Goal: Task Accomplishment & Management: Manage account settings

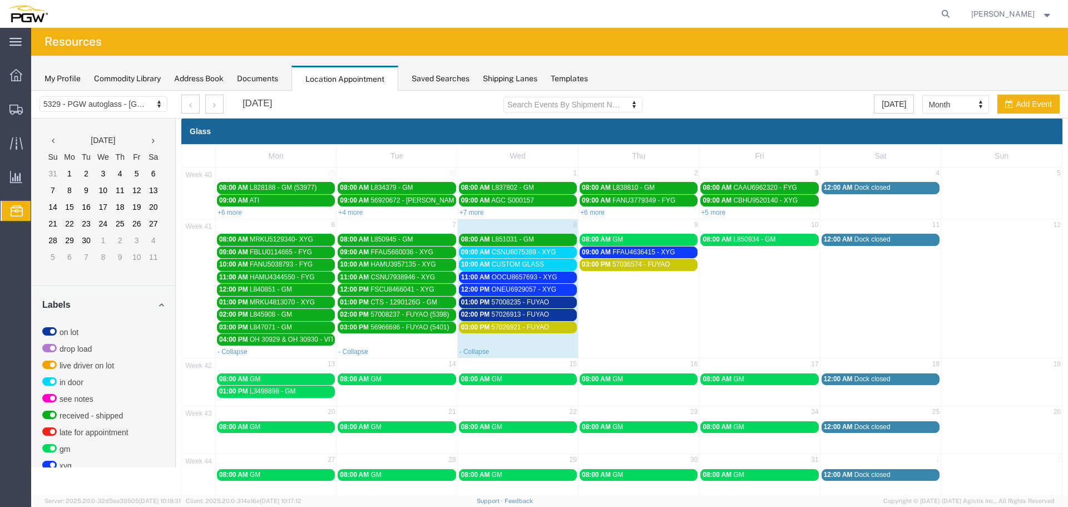
scroll to position [281, 0]
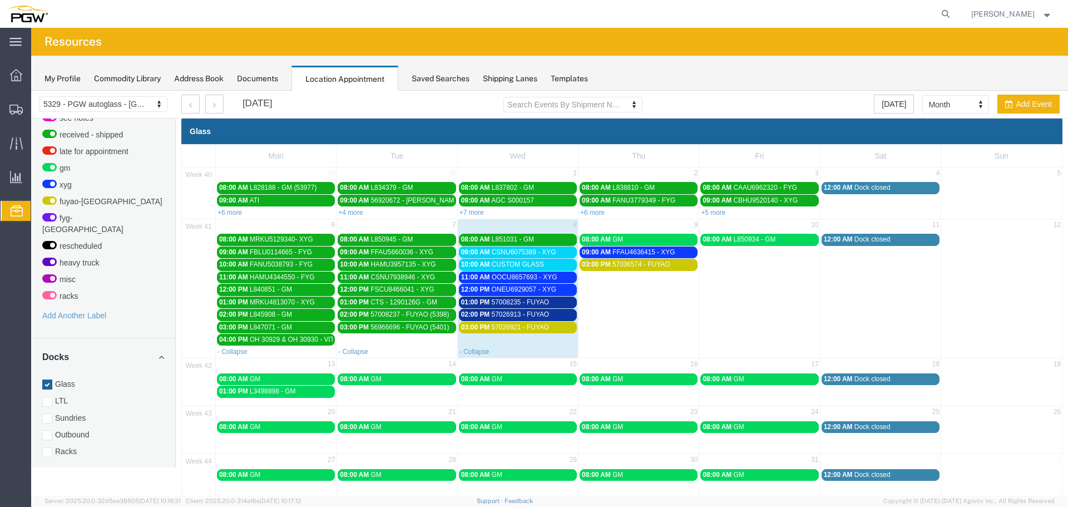
click at [404, 395] on td "08:00 AM GM" at bounding box center [396, 385] width 121 height 26
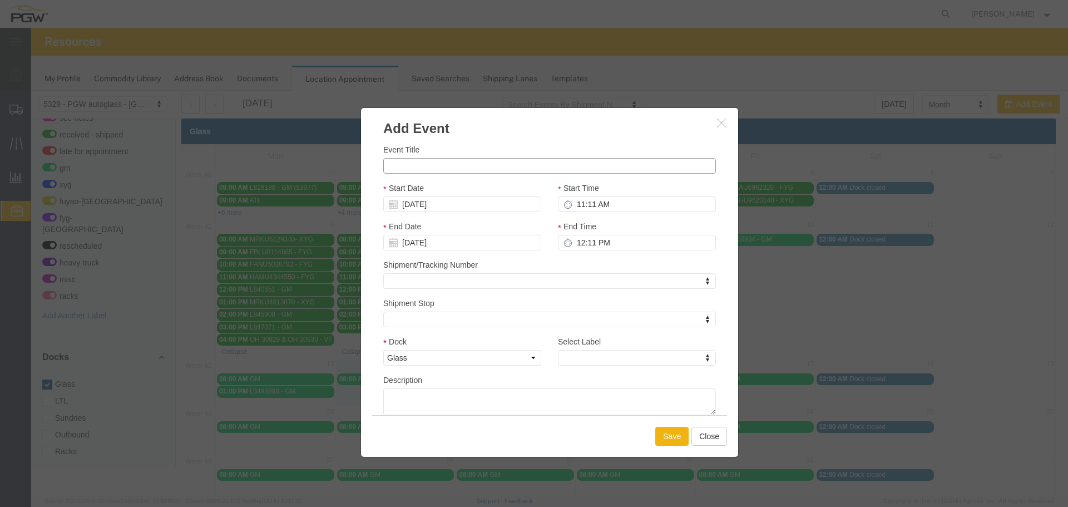
click at [413, 167] on input "Event Title" at bounding box center [549, 166] width 333 height 16
paste input "FFAU4636415"
type input "F"
type input "a"
type input "AUTO TEMP"
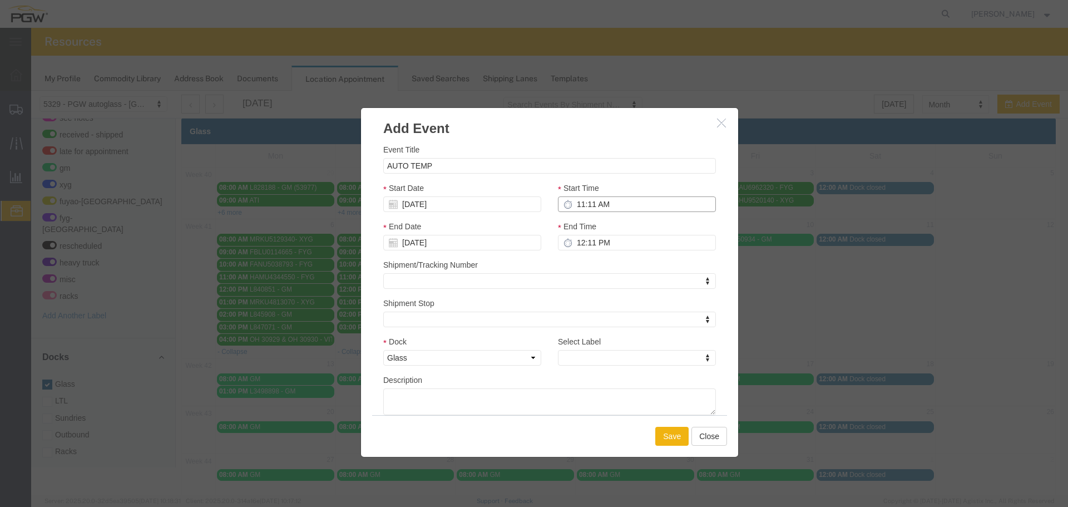
click at [570, 199] on input "11:11 AM" at bounding box center [637, 204] width 158 height 16
type input "9:00 AM"
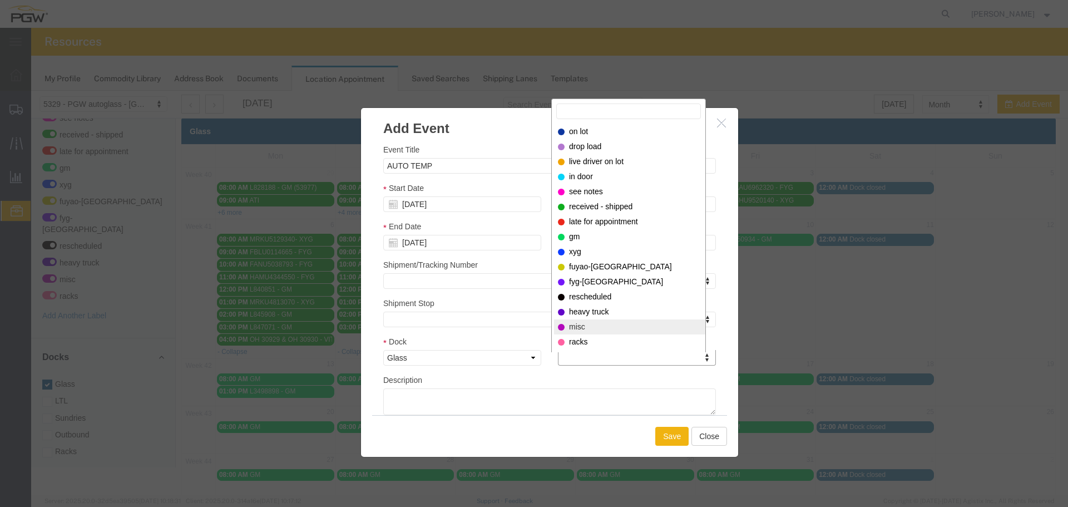
select select "12922"
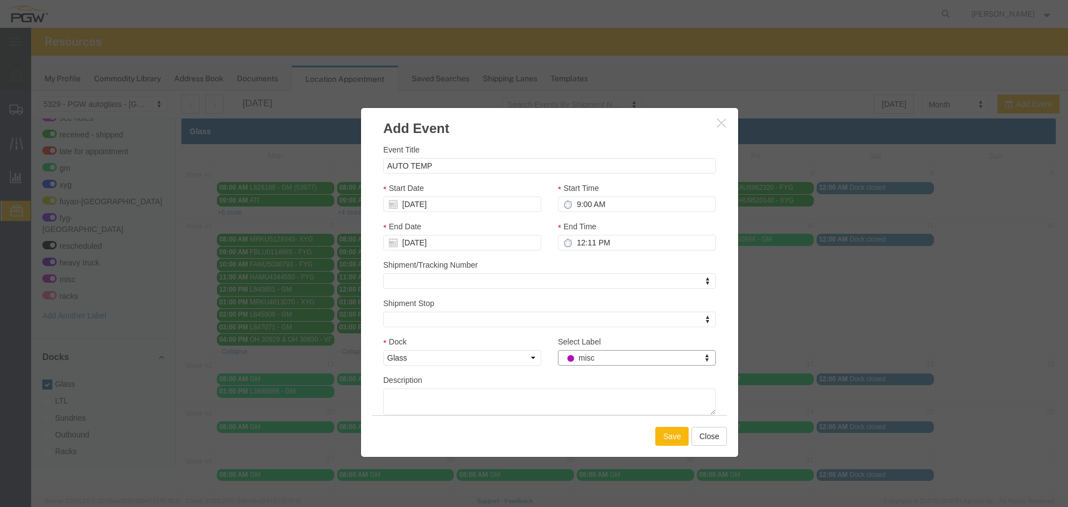
click at [666, 438] on button "Save" at bounding box center [671, 435] width 33 height 19
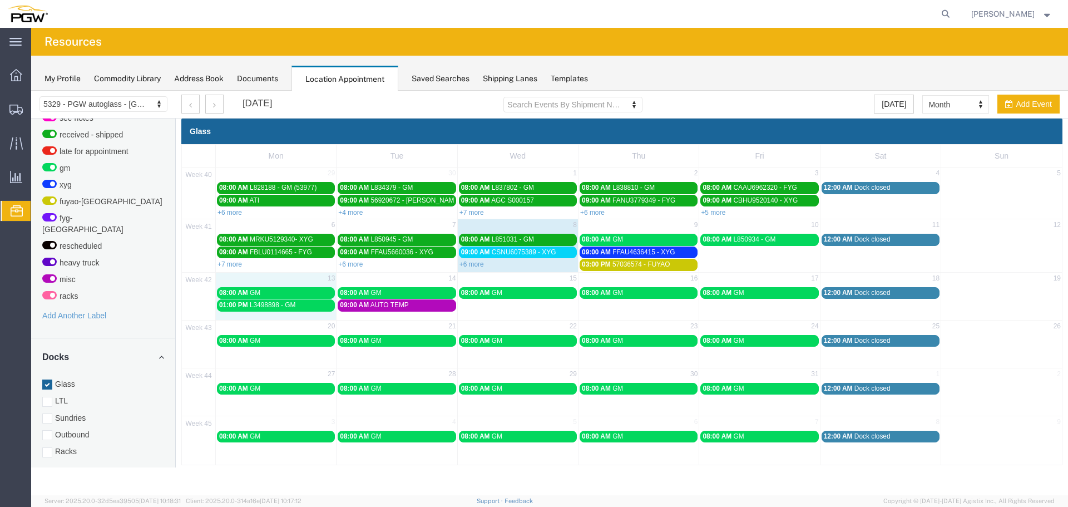
click at [272, 277] on td "13" at bounding box center [276, 279] width 121 height 14
select select "1"
select select
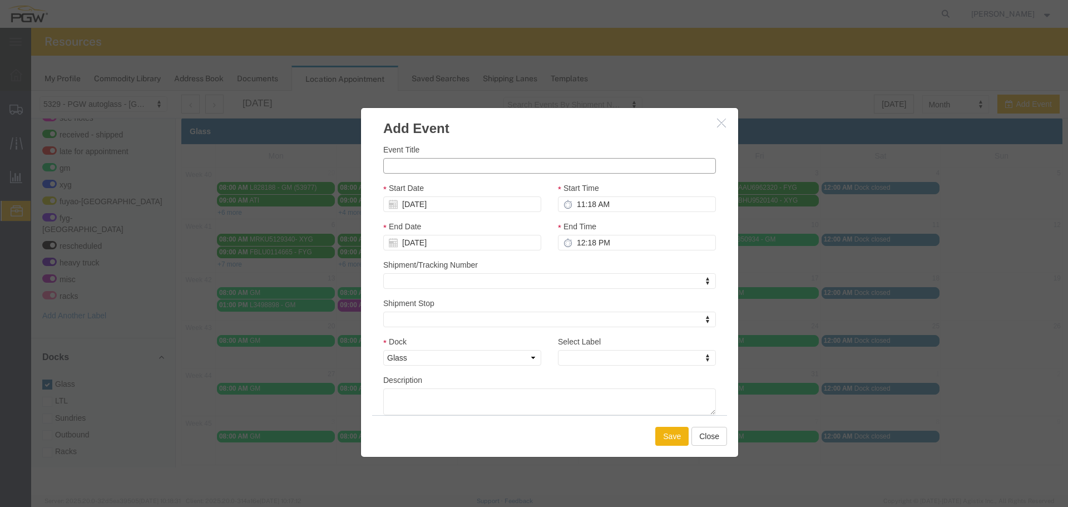
click at [398, 168] on input "Event Title" at bounding box center [549, 166] width 333 height 16
paste input "005039858MG"
type input "005039858MG - CARLEX"
click at [579, 203] on input "11:18 AM" at bounding box center [637, 204] width 158 height 16
type input "9:00 AM"
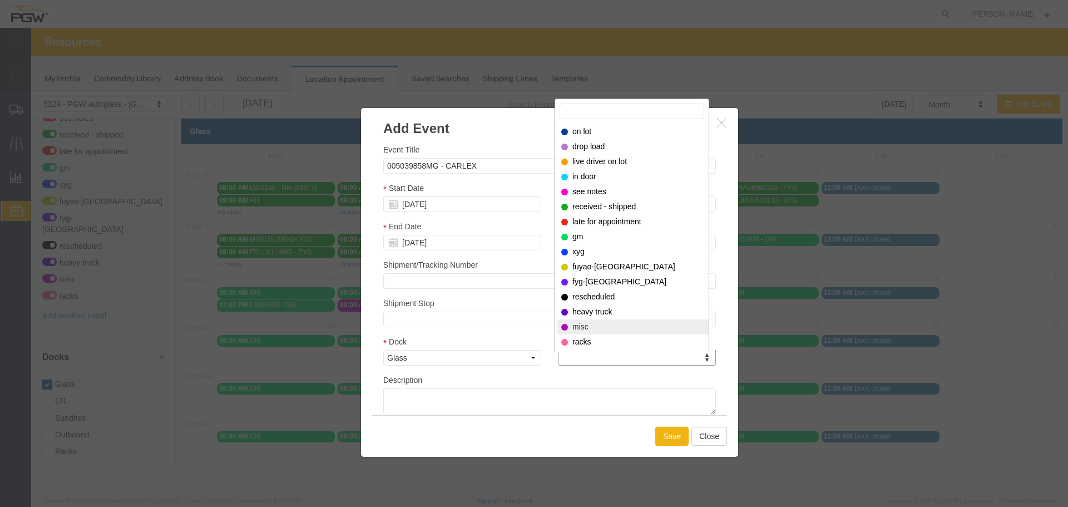
select select "12922"
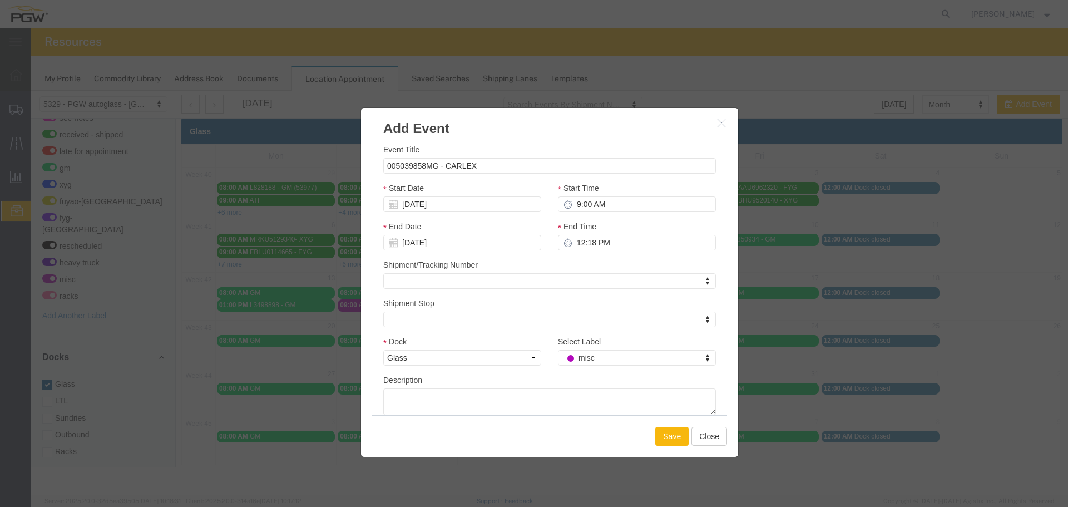
click at [671, 434] on button "Save" at bounding box center [671, 435] width 33 height 19
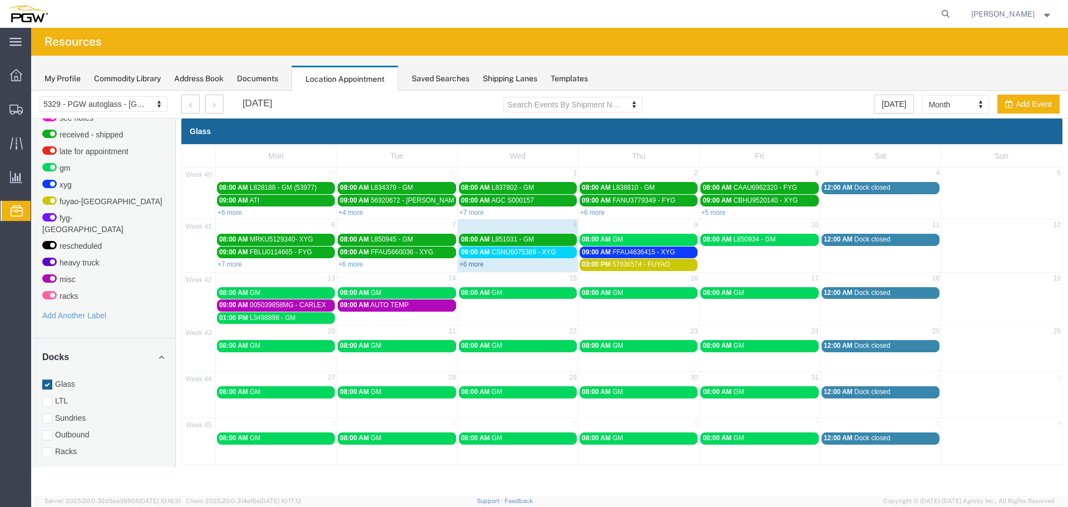
click at [475, 262] on link "+6 more" at bounding box center [471, 264] width 24 height 8
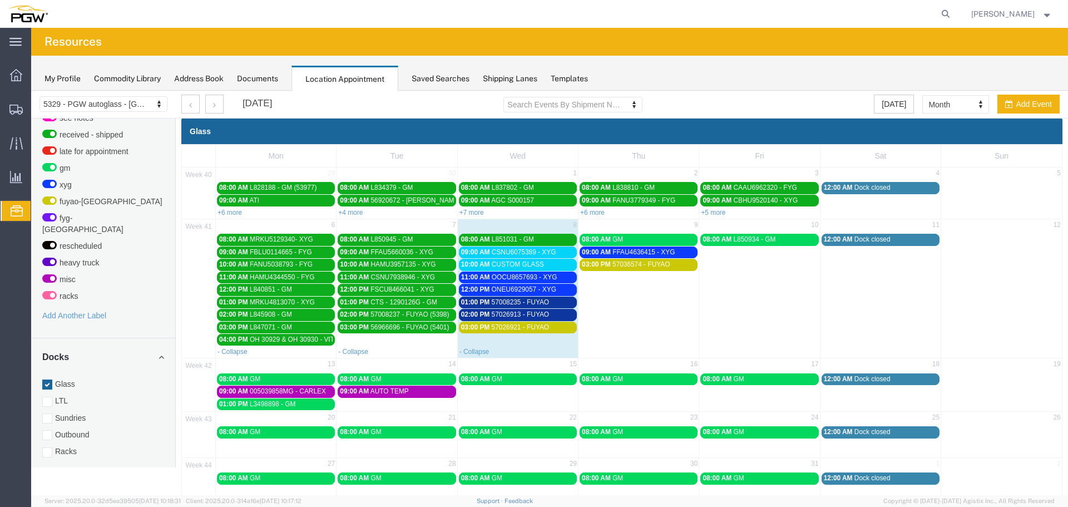
click at [478, 252] on span "09:00 AM" at bounding box center [475, 252] width 29 height 8
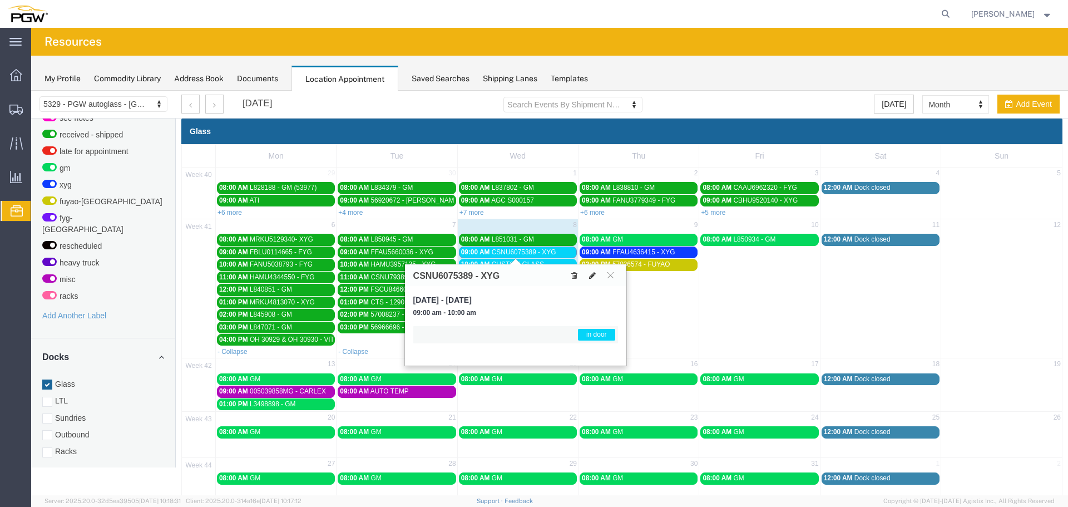
click at [598, 276] on button at bounding box center [592, 275] width 16 height 12
select select "1"
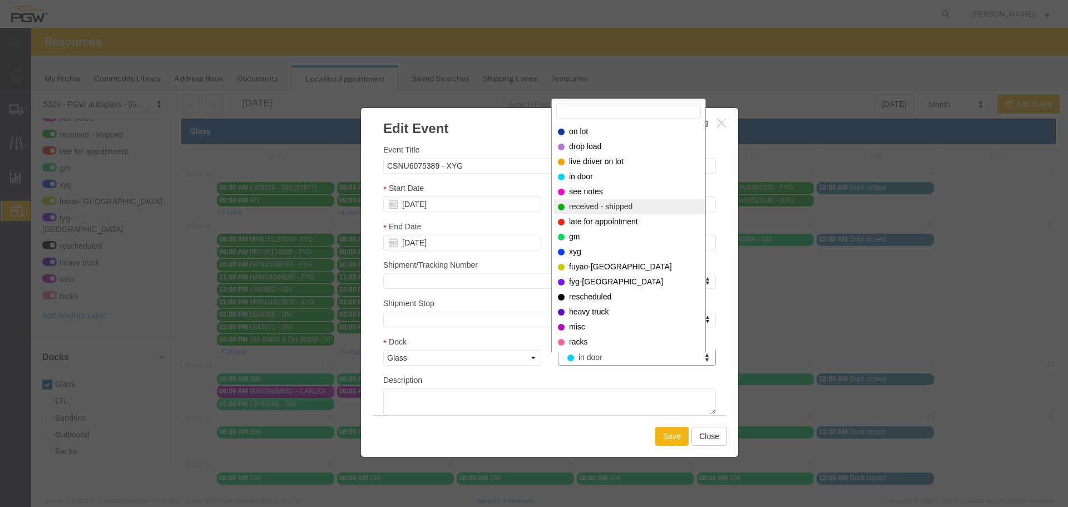
select select "200"
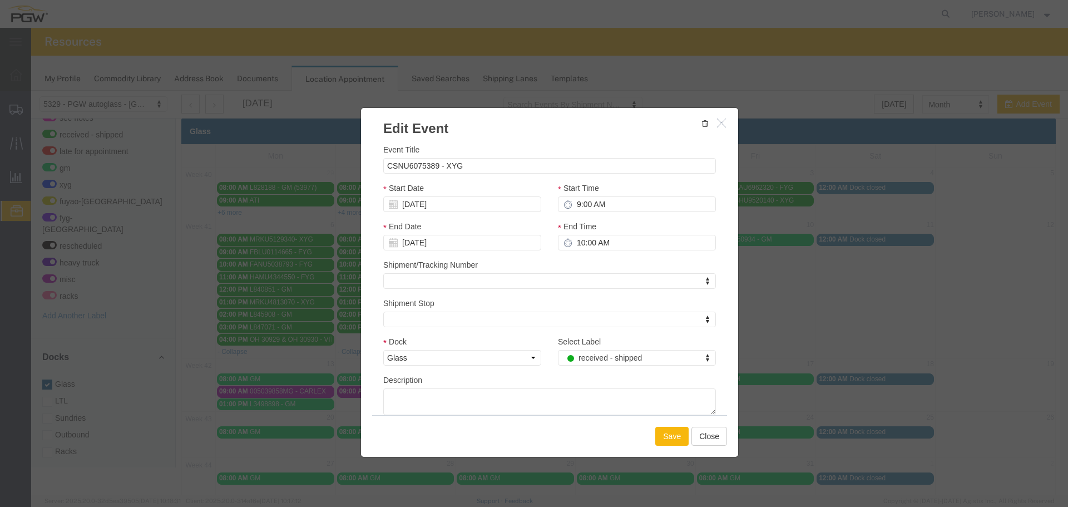
click at [659, 434] on button "Save" at bounding box center [671, 435] width 33 height 19
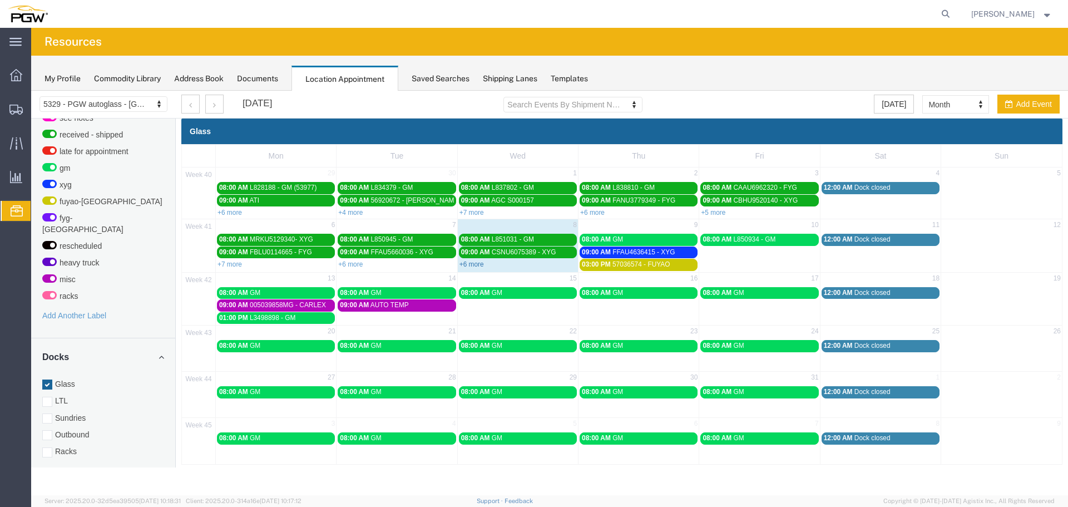
click at [473, 265] on link "+6 more" at bounding box center [471, 264] width 24 height 8
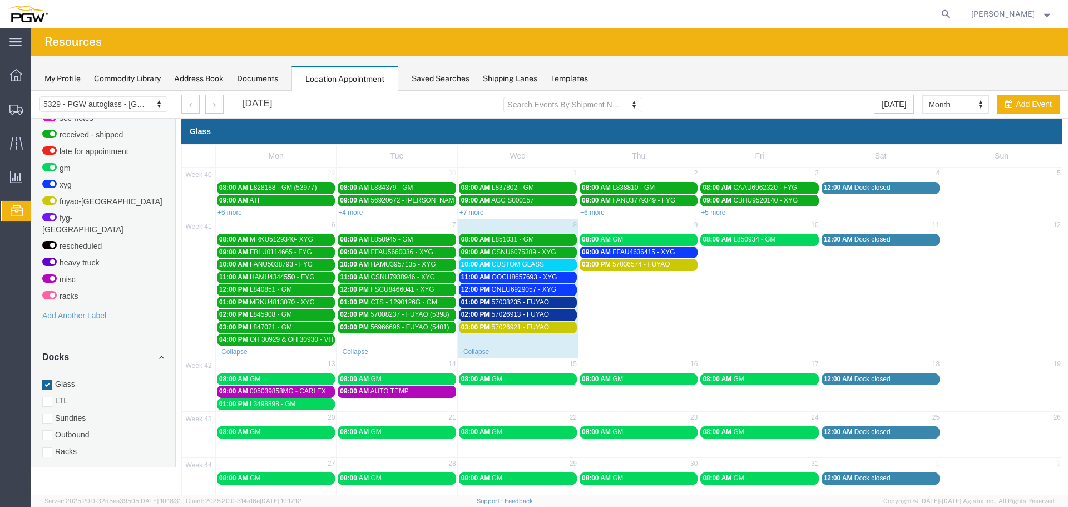
click at [473, 265] on span "10:00 AM" at bounding box center [475, 264] width 29 height 8
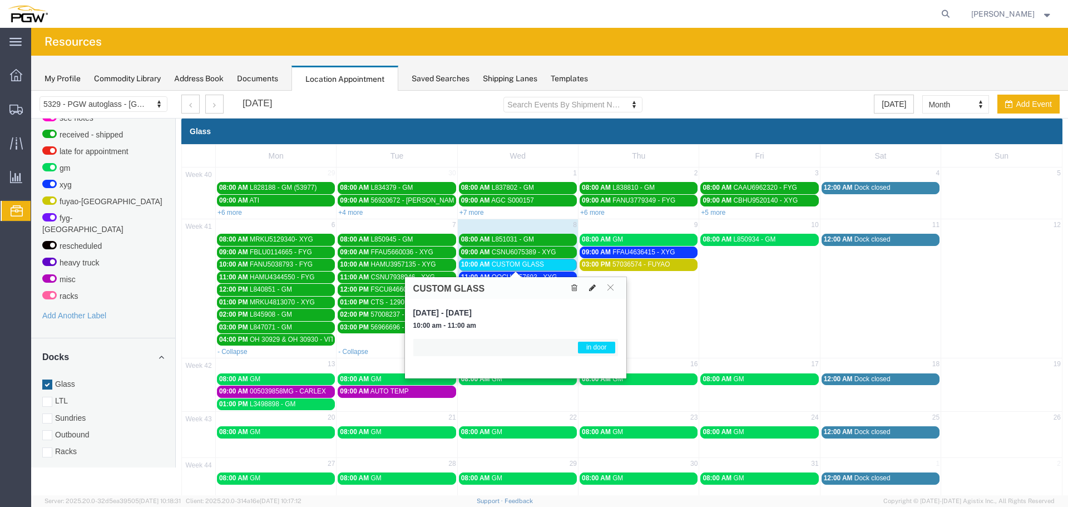
click at [589, 285] on icon at bounding box center [592, 288] width 7 height 8
select select "1"
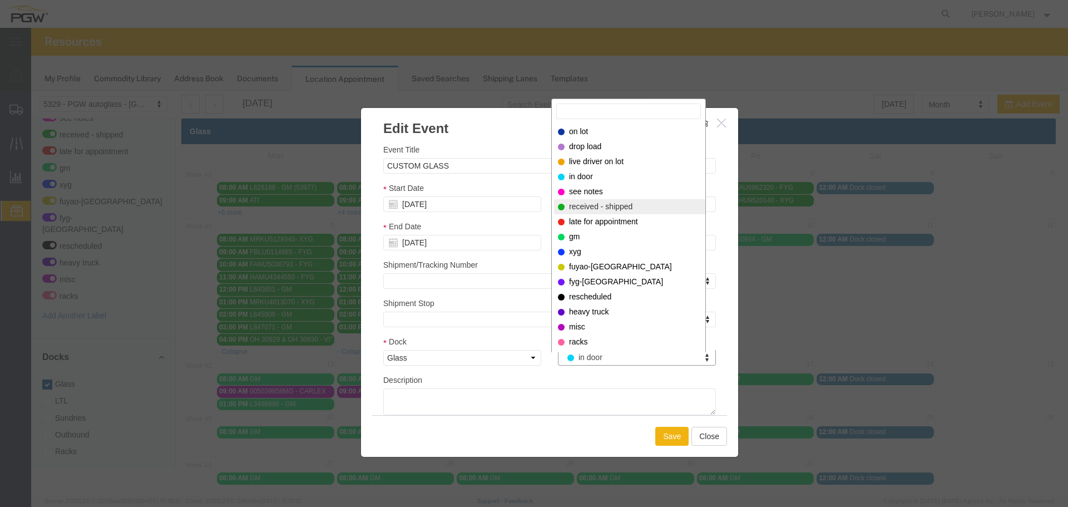
select select "200"
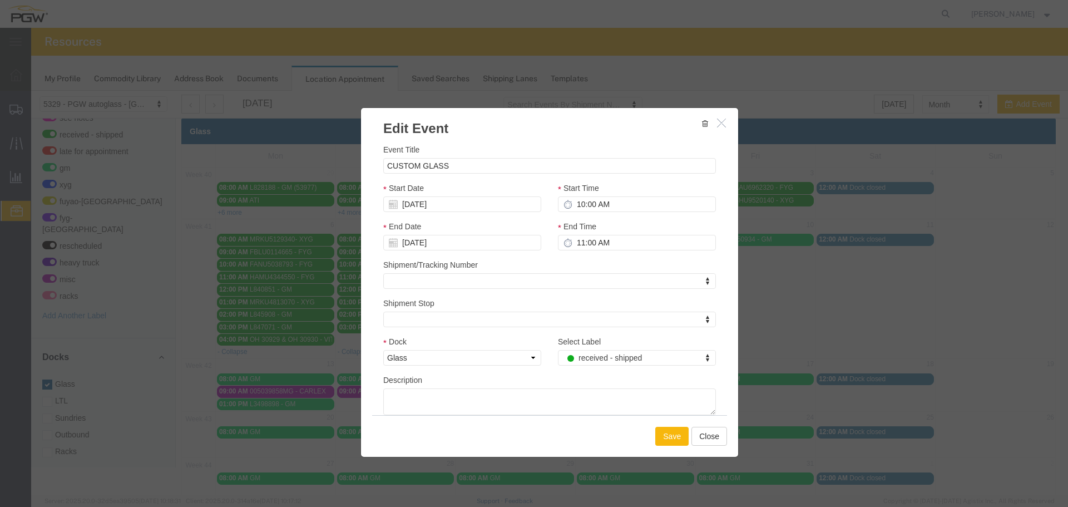
click at [657, 435] on button "Save" at bounding box center [671, 435] width 33 height 19
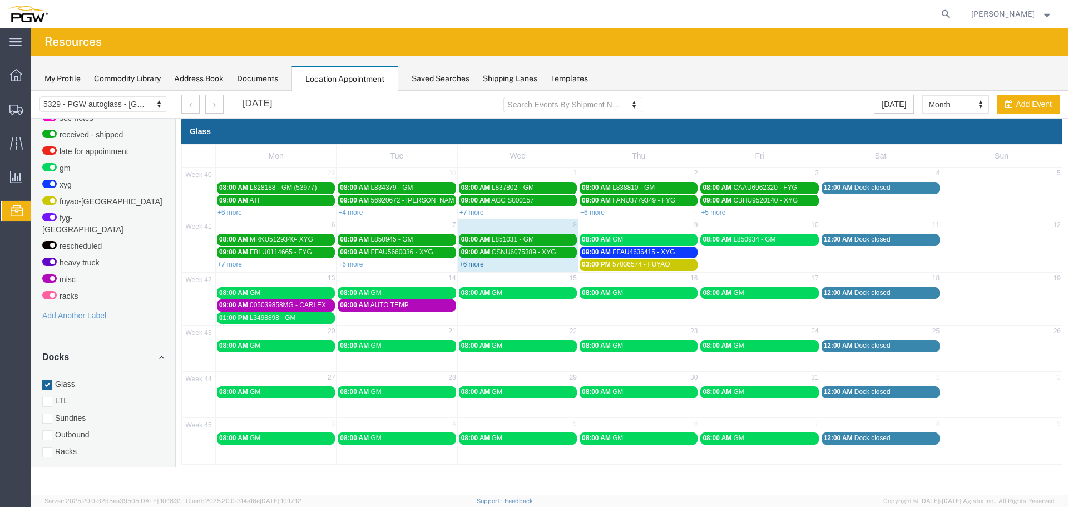
click at [478, 264] on link "+6 more" at bounding box center [471, 264] width 24 height 8
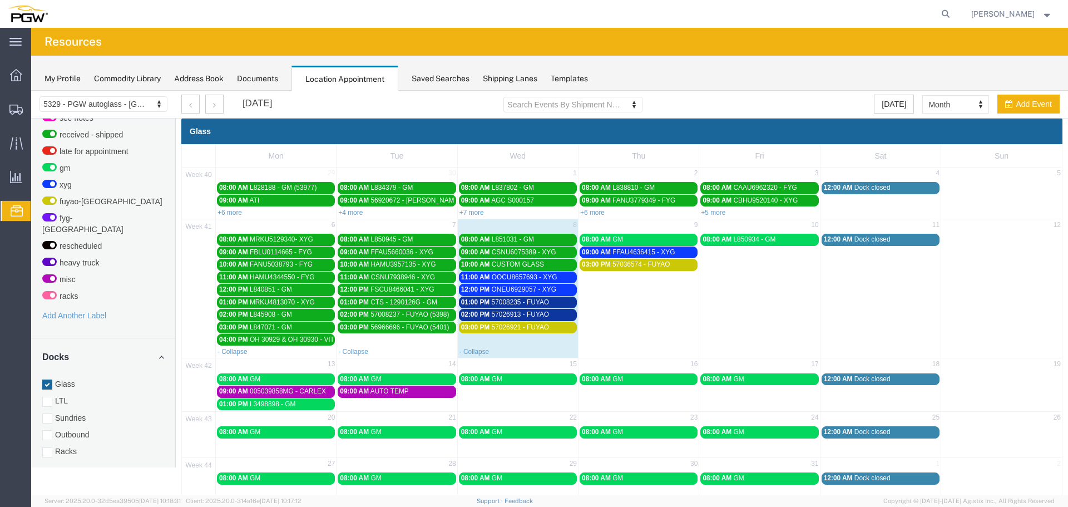
click at [505, 301] on span "57008235 - FUYAO" at bounding box center [521, 302] width 58 height 8
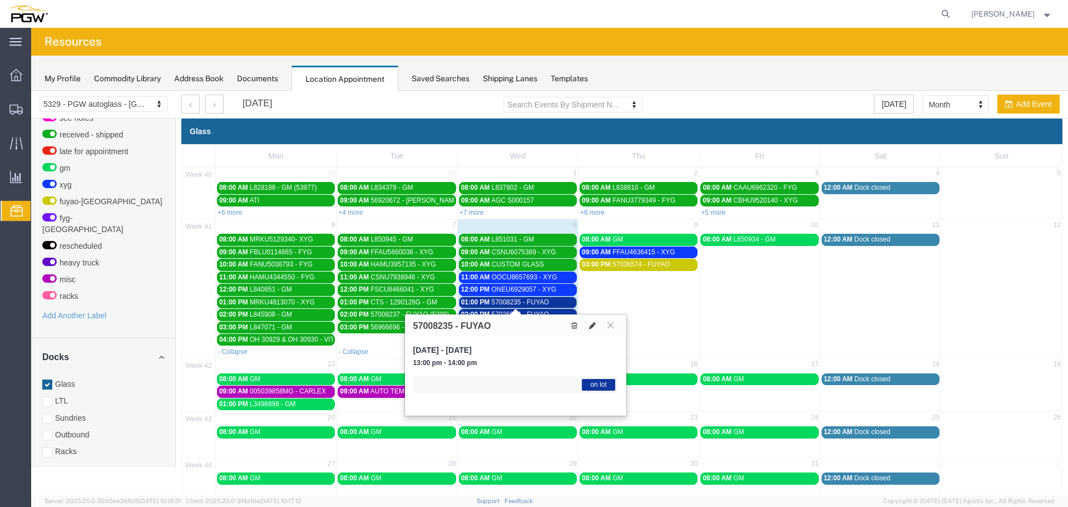
click at [589, 327] on icon at bounding box center [592, 325] width 7 height 8
select select "1"
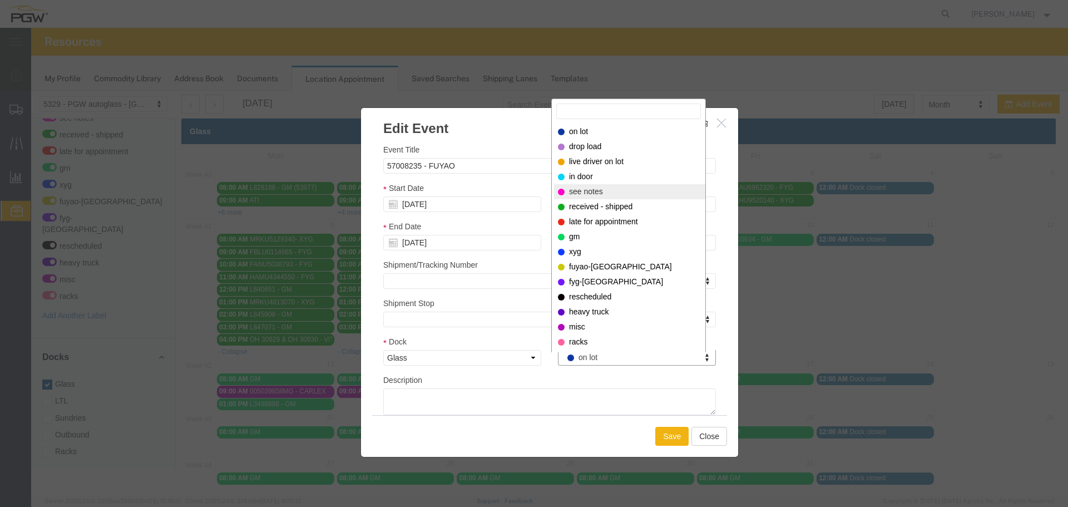
select select "220"
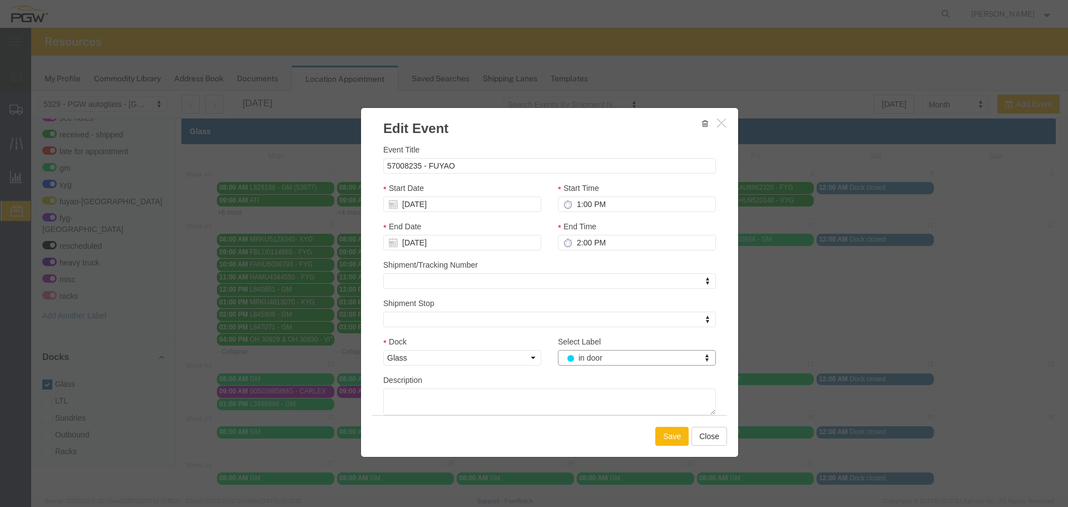
click at [665, 427] on button "Save" at bounding box center [671, 435] width 33 height 19
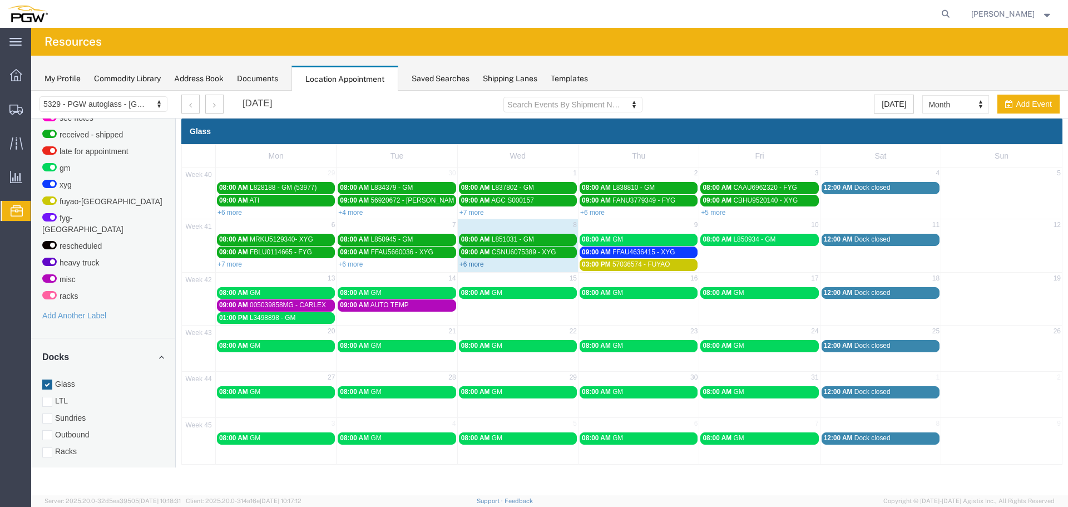
click at [477, 264] on link "+6 more" at bounding box center [471, 264] width 24 height 8
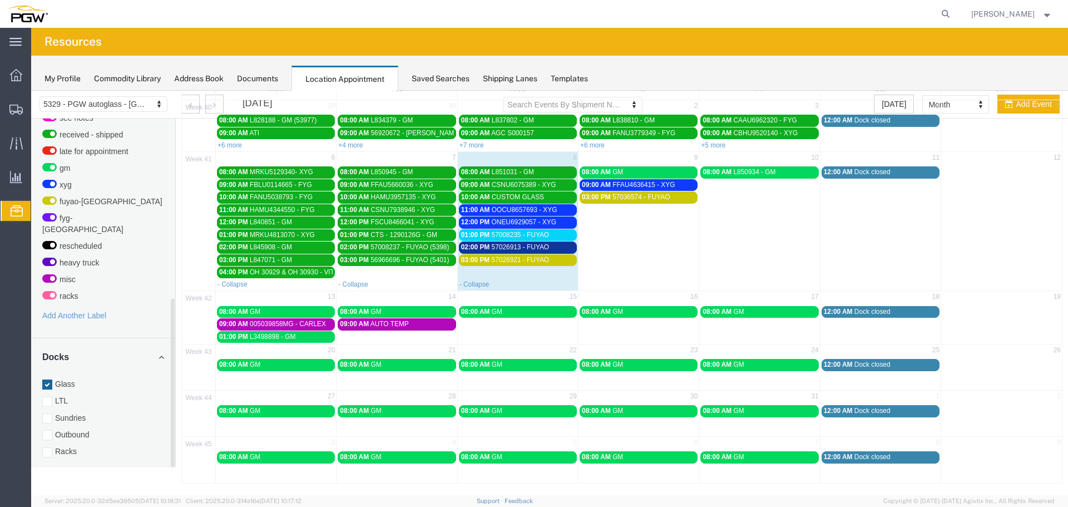
scroll to position [373, 0]
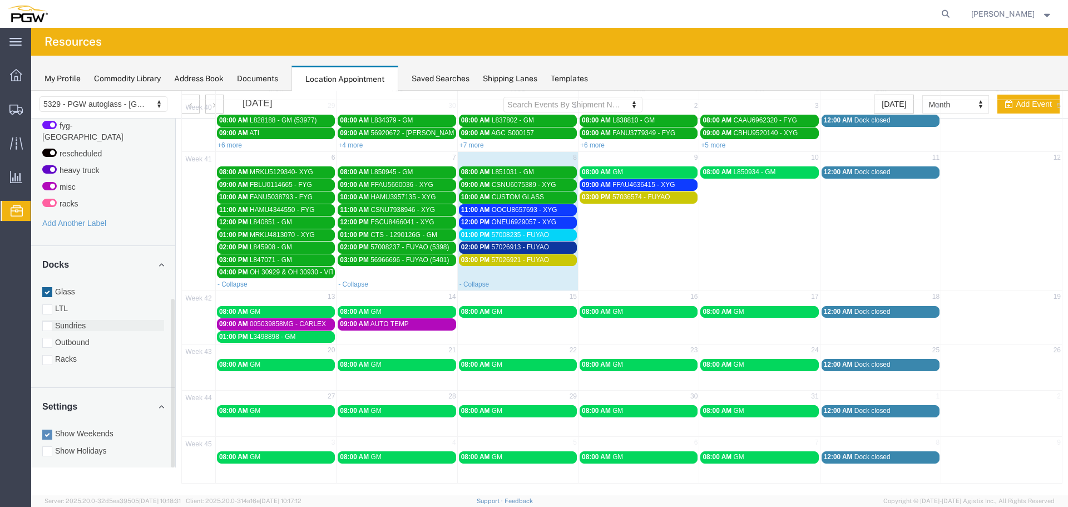
drag, startPoint x: 70, startPoint y: 351, endPoint x: 86, endPoint y: 320, distance: 35.1
click at [70, 353] on label "Racks" at bounding box center [103, 358] width 122 height 11
click at [31, 91] on input "Racks" at bounding box center [31, 91] width 0 height 0
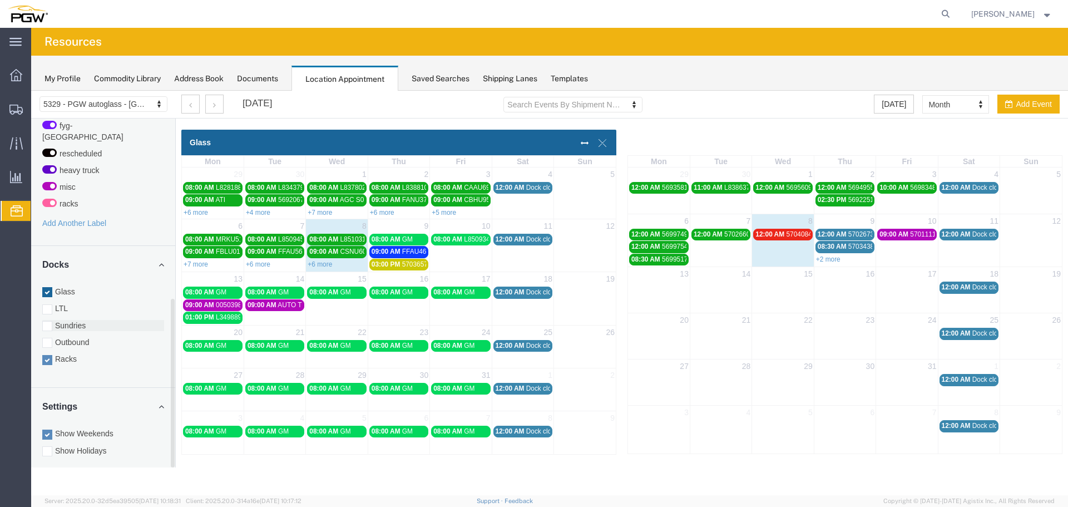
scroll to position [0, 0]
click at [76, 286] on label "Glass" at bounding box center [103, 291] width 122 height 11
click at [31, 91] on input "Glass" at bounding box center [31, 91] width 0 height 0
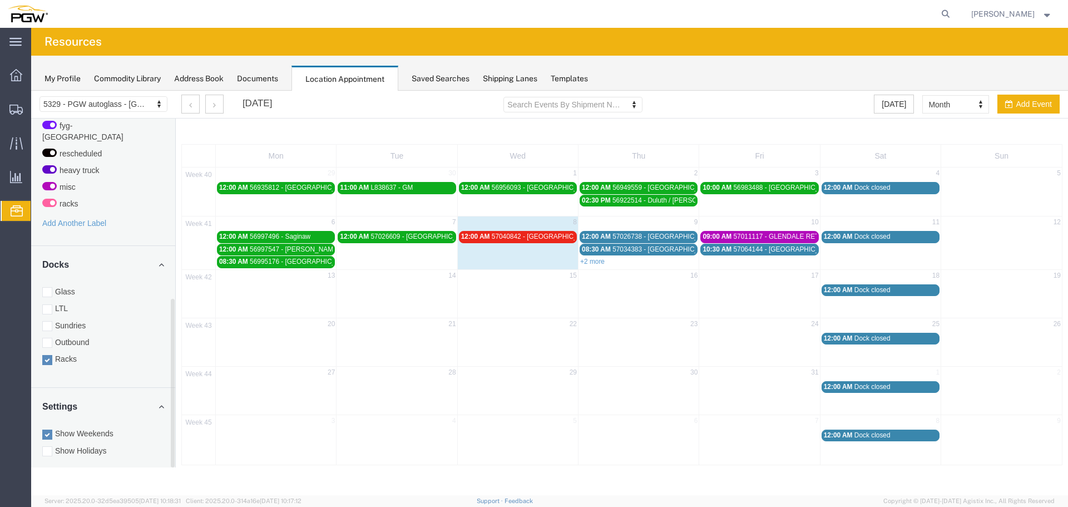
click at [627, 229] on td "9" at bounding box center [638, 223] width 121 height 14
select select "3"
select select
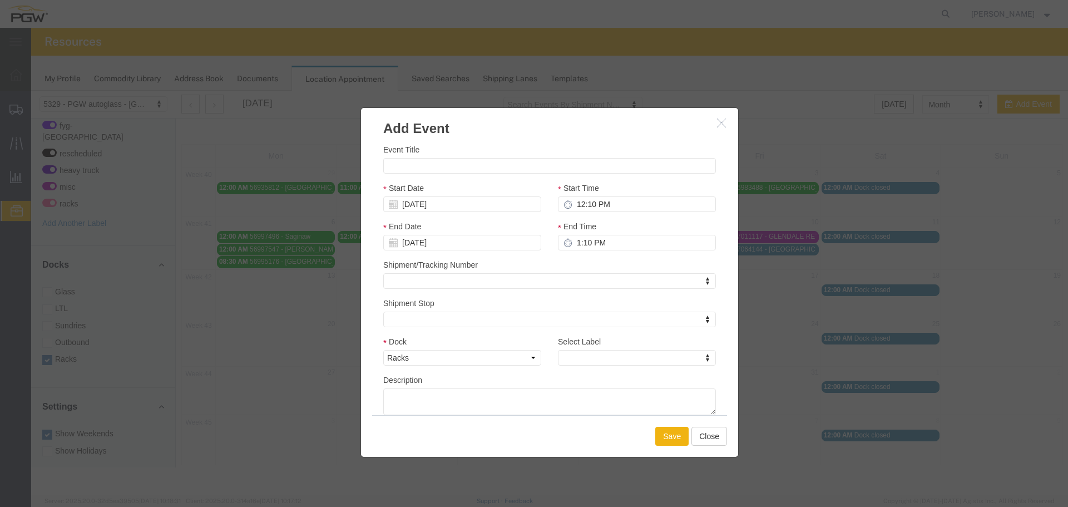
click at [727, 120] on button "button" at bounding box center [723, 123] width 14 height 14
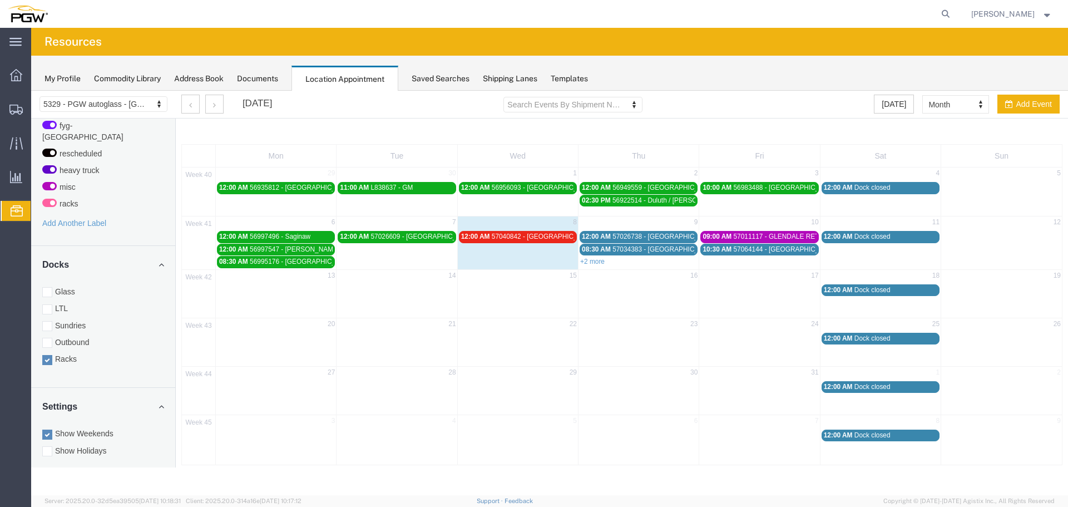
click at [656, 239] on span "57026738 - [GEOGRAPHIC_DATA] / [PERSON_NAME]" at bounding box center [694, 236] width 164 height 8
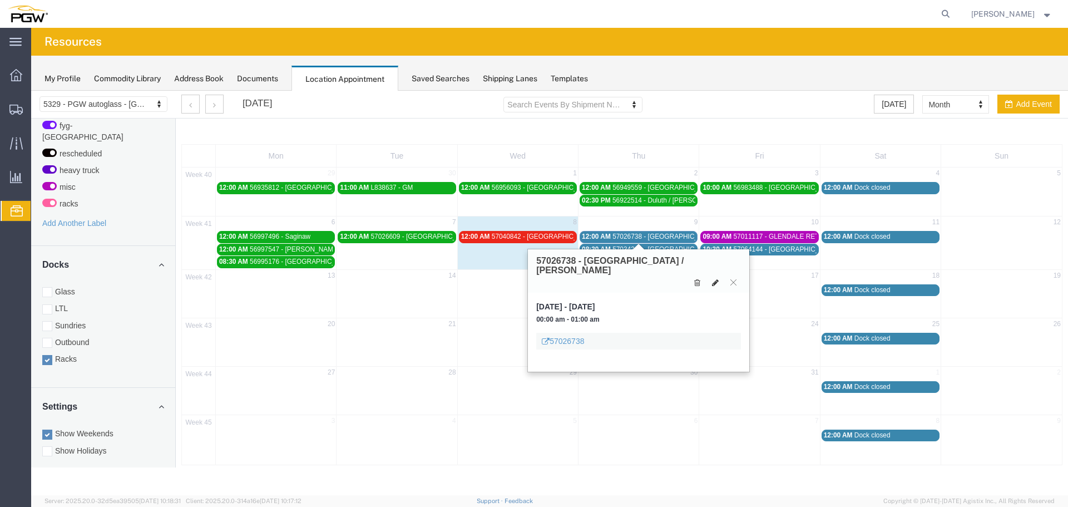
click at [720, 276] on button at bounding box center [715, 282] width 16 height 12
select select "3"
select select
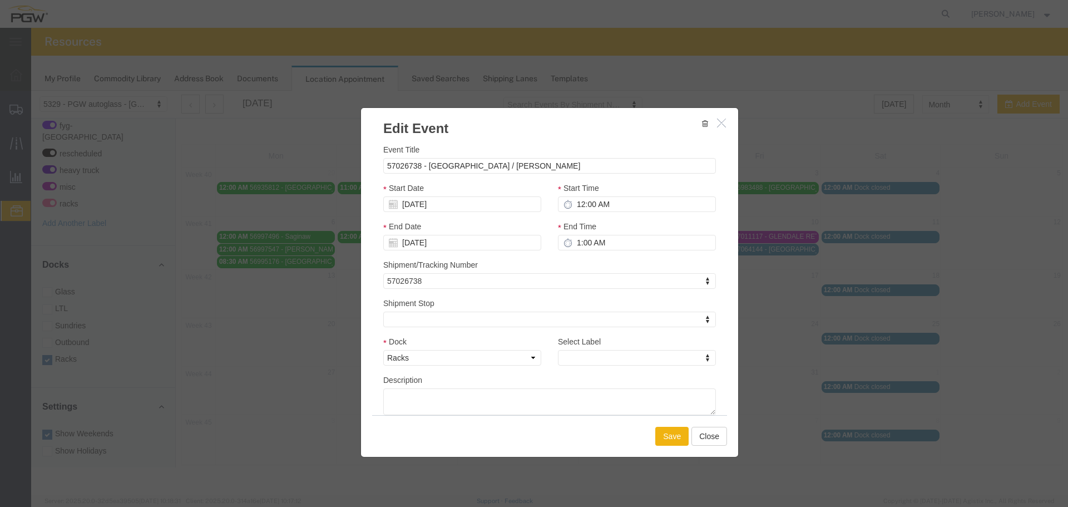
select select
click at [583, 170] on input "57026738 - [GEOGRAPHIC_DATA] / [PERSON_NAME]" at bounding box center [549, 166] width 333 height 16
type input "57026738 - [GEOGRAPHIC_DATA] / [PERSON_NAME] (54008)"
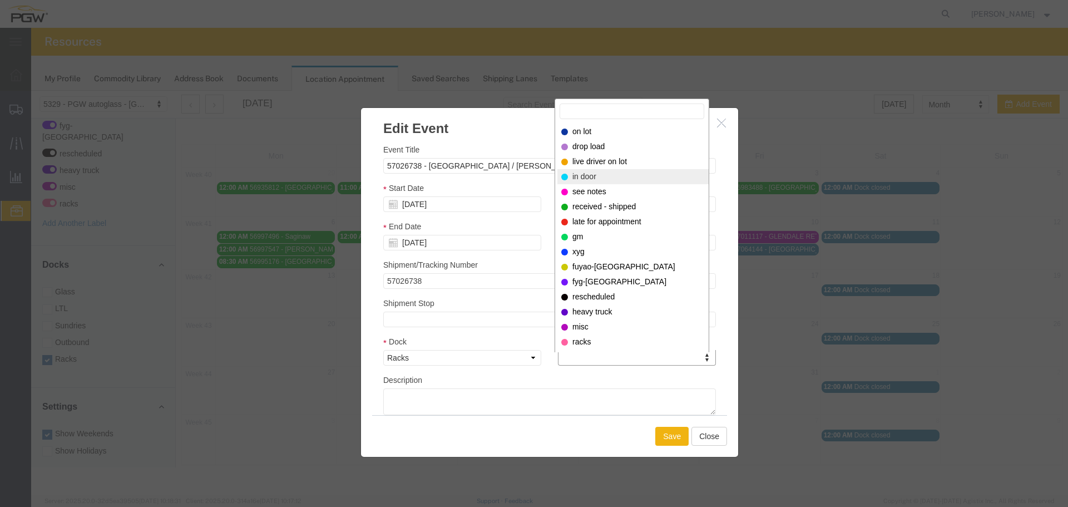
select select "220"
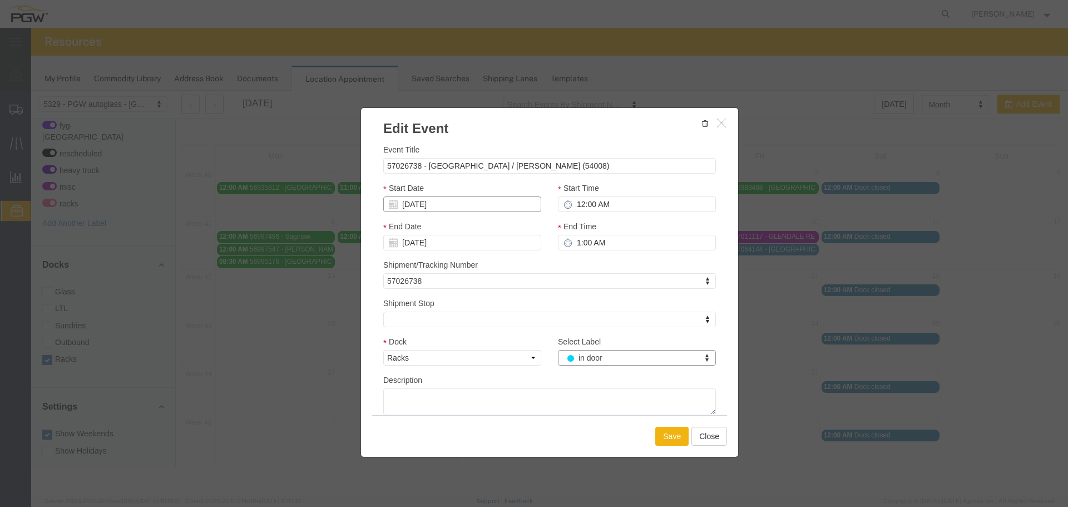
click at [477, 204] on input "[DATE]" at bounding box center [462, 204] width 158 height 16
click at [442, 280] on td "8" at bounding box center [441, 273] width 17 height 17
click at [672, 438] on button "Save" at bounding box center [671, 435] width 33 height 19
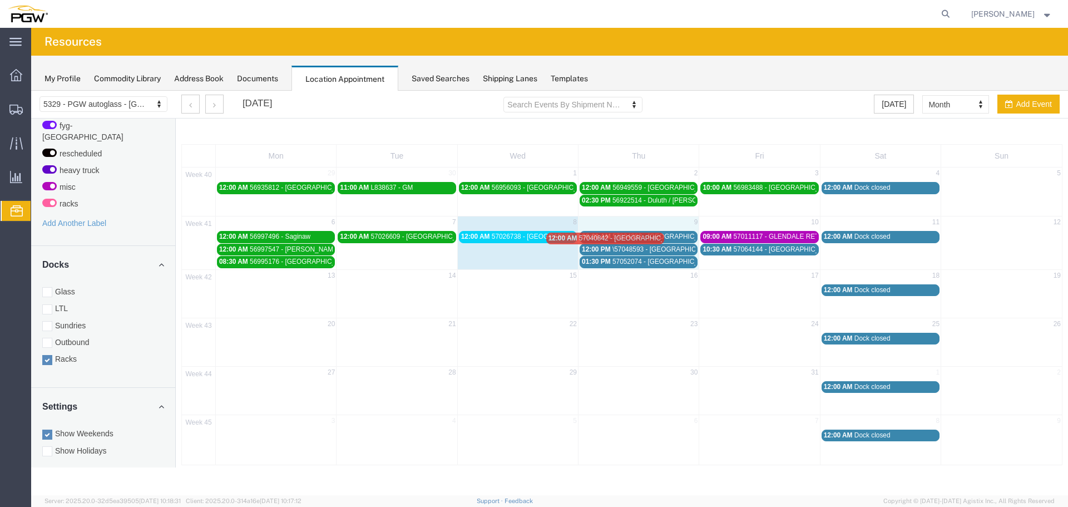
drag, startPoint x: 542, startPoint y: 249, endPoint x: 629, endPoint y: 238, distance: 88.0
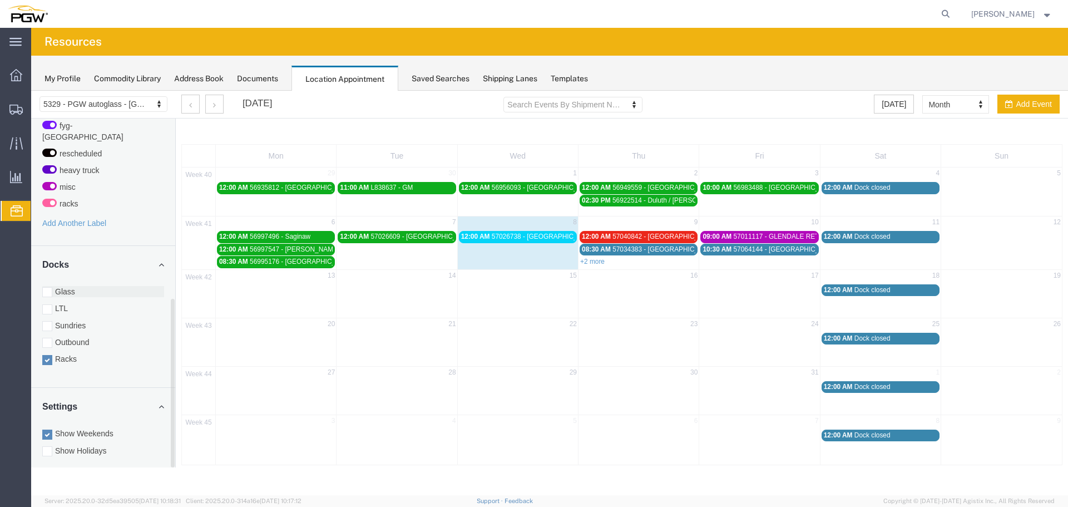
click at [90, 286] on label "Glass" at bounding box center [103, 291] width 122 height 11
click at [31, 91] on input "Glass" at bounding box center [31, 91] width 0 height 0
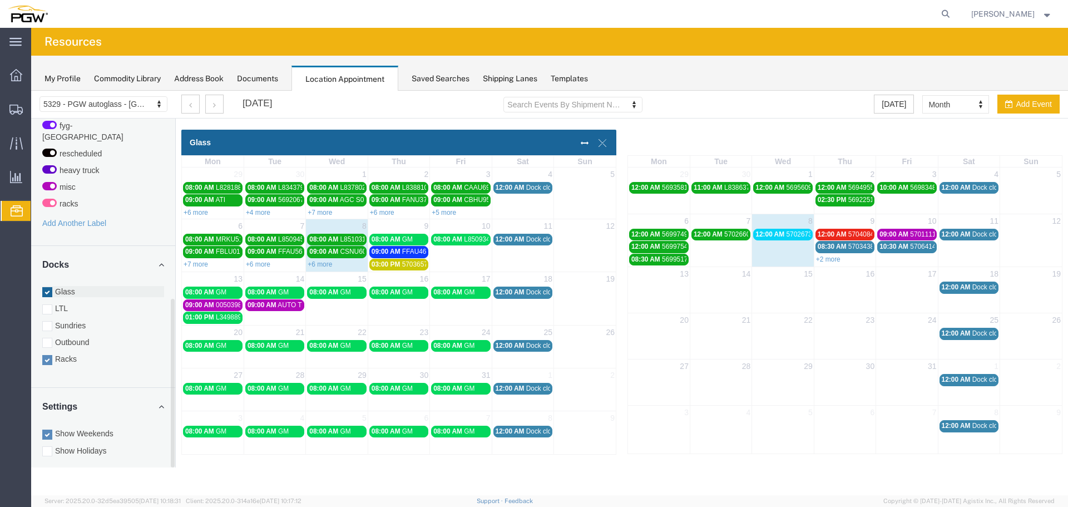
click at [71, 286] on label "Glass" at bounding box center [103, 291] width 122 height 11
click at [31, 91] on input "Glass" at bounding box center [31, 91] width 0 height 0
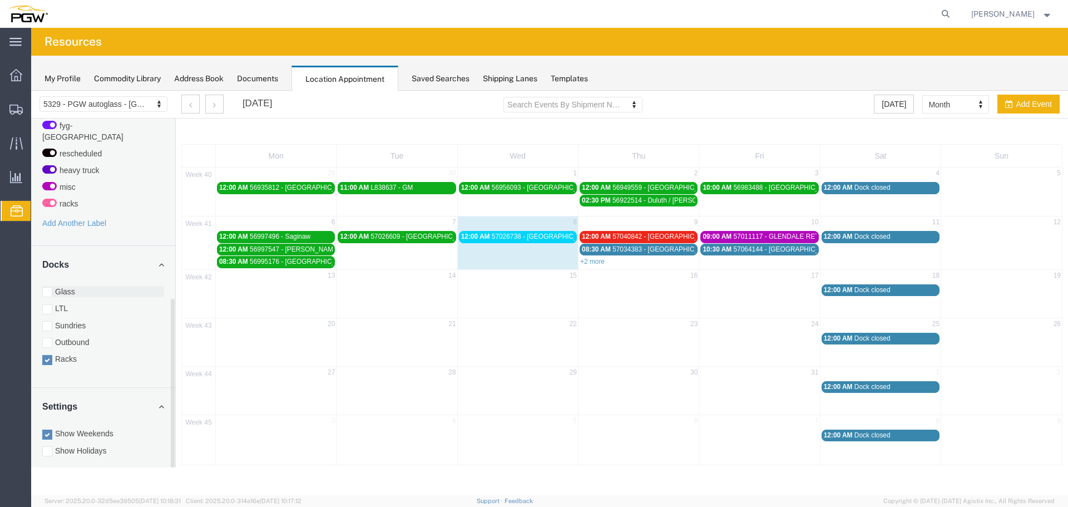
click at [77, 286] on label "Glass" at bounding box center [103, 291] width 122 height 11
click at [31, 91] on input "Glass" at bounding box center [31, 91] width 0 height 0
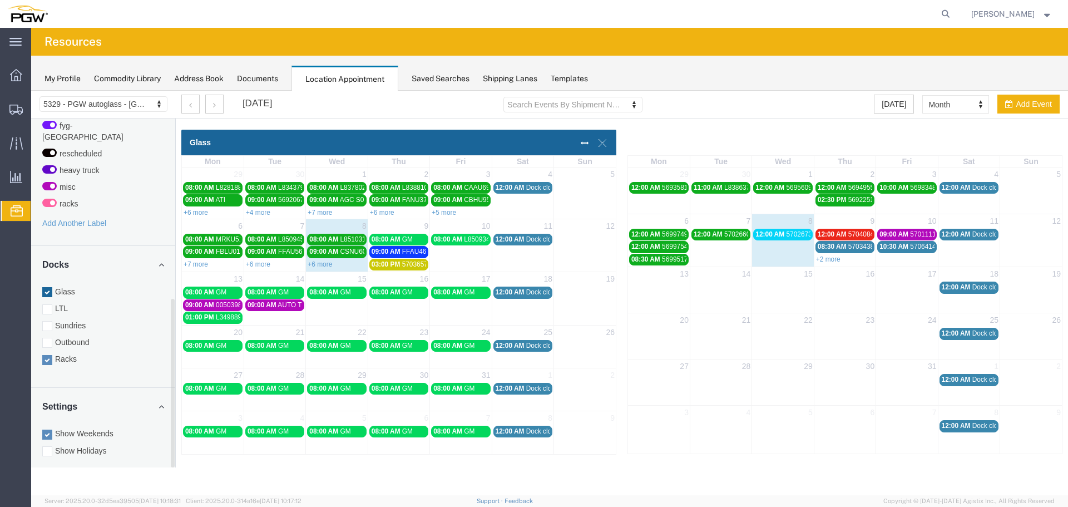
click at [75, 353] on label "Racks" at bounding box center [103, 358] width 122 height 11
click at [31, 91] on input "Racks" at bounding box center [31, 91] width 0 height 0
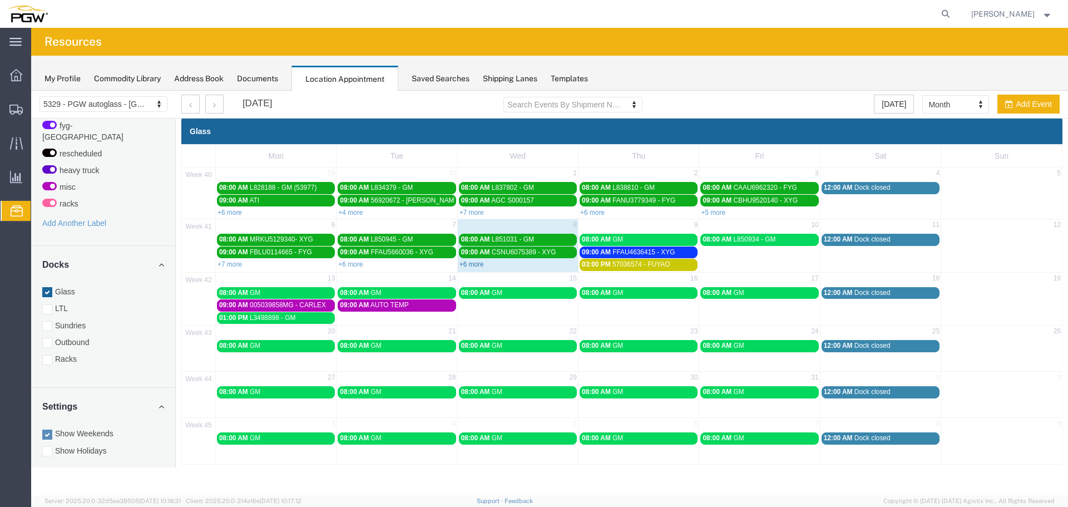
click at [468, 264] on link "+6 more" at bounding box center [471, 264] width 24 height 8
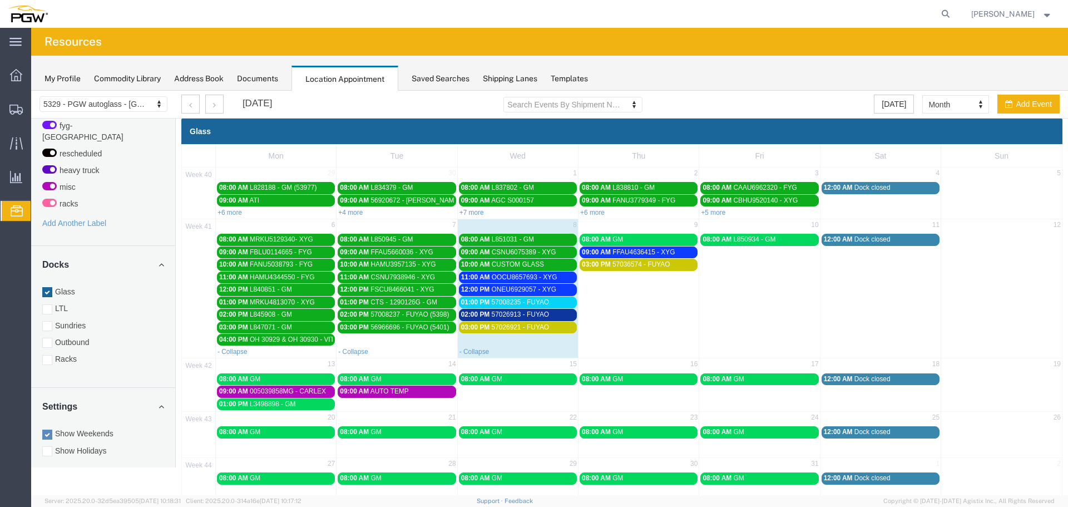
click at [469, 277] on span "11:00 AM" at bounding box center [475, 277] width 29 height 8
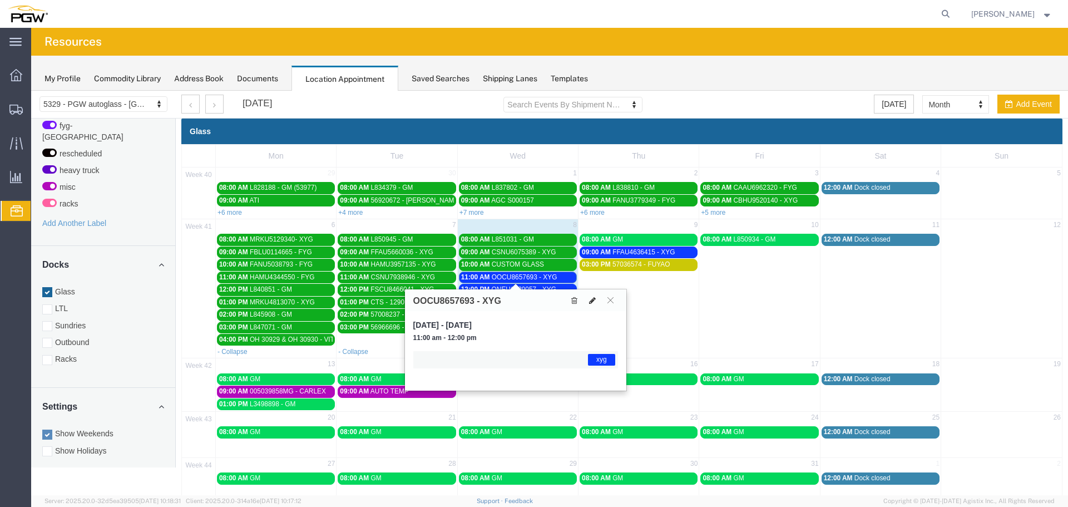
click at [591, 301] on icon at bounding box center [592, 300] width 7 height 8
select select "1"
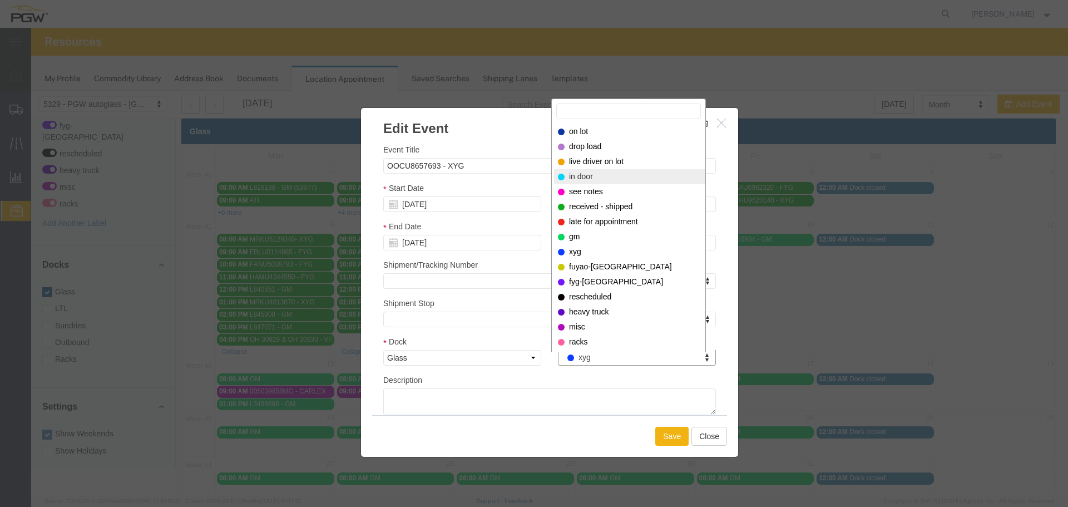
select select "220"
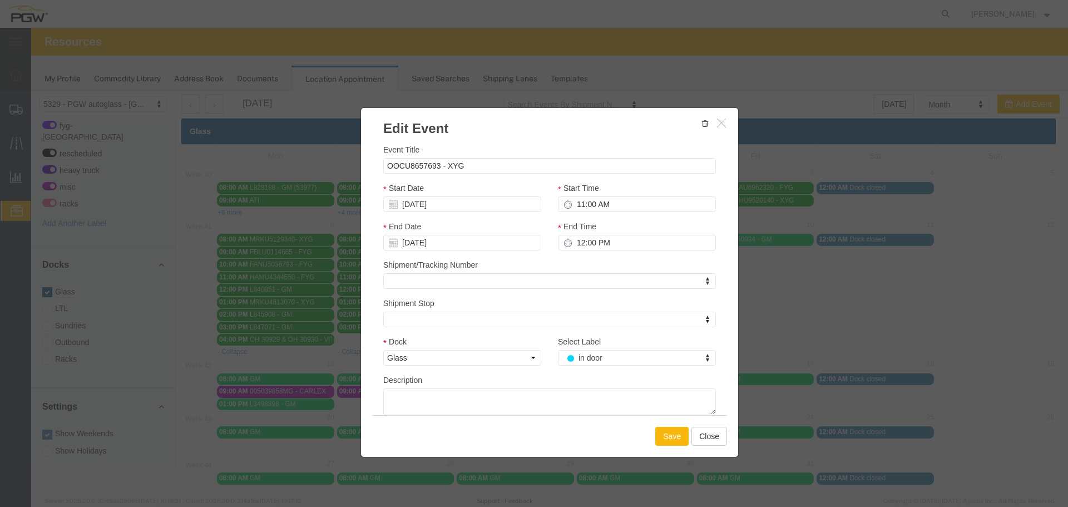
click at [661, 432] on button "Save" at bounding box center [671, 435] width 33 height 19
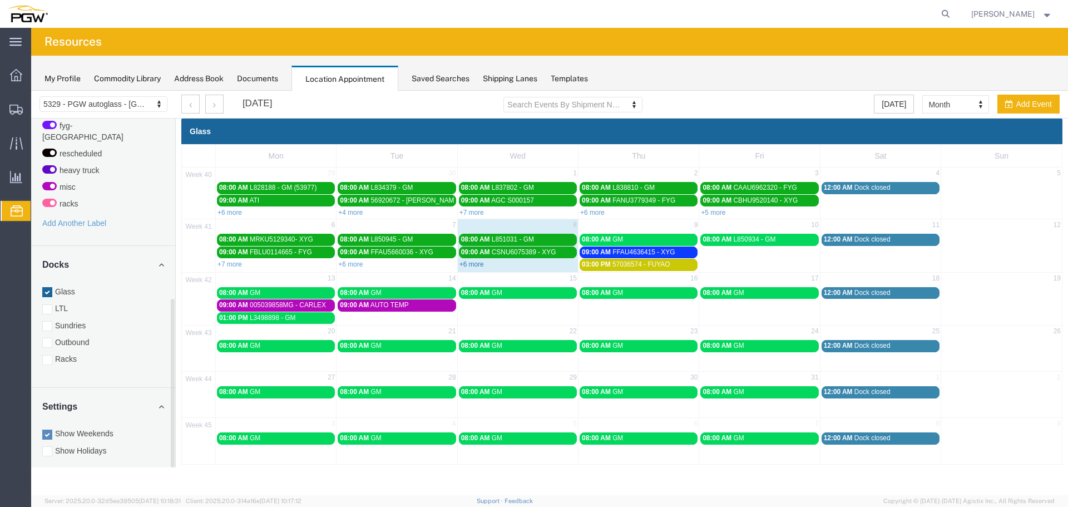
click at [476, 262] on link "+6 more" at bounding box center [471, 264] width 24 height 8
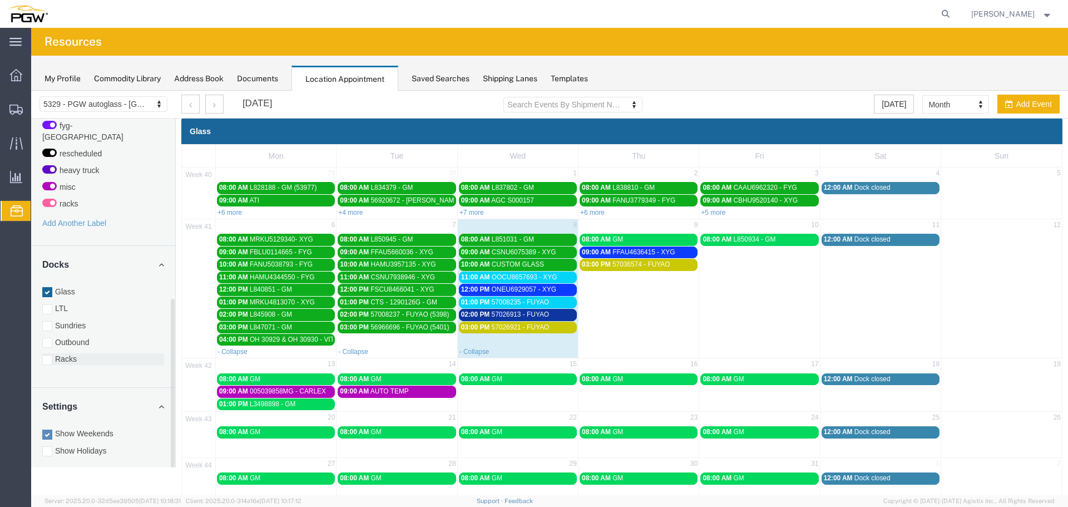
click at [85, 353] on label "Racks" at bounding box center [103, 358] width 122 height 11
click at [31, 91] on input "Racks" at bounding box center [31, 91] width 0 height 0
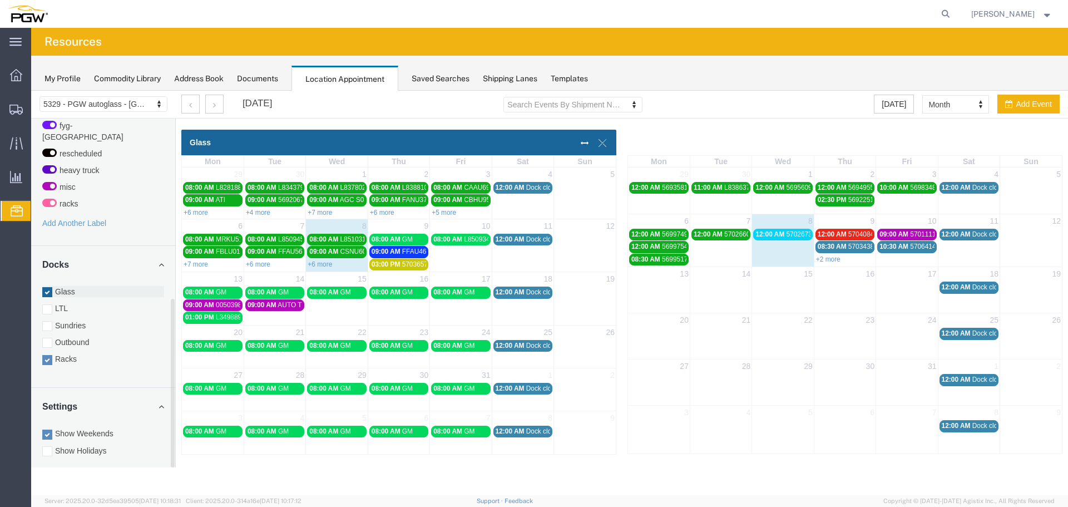
drag, startPoint x: 58, startPoint y: 280, endPoint x: 69, endPoint y: 281, distance: 10.6
click at [58, 286] on label "Glass" at bounding box center [103, 291] width 122 height 11
click at [31, 91] on input "Glass" at bounding box center [31, 91] width 0 height 0
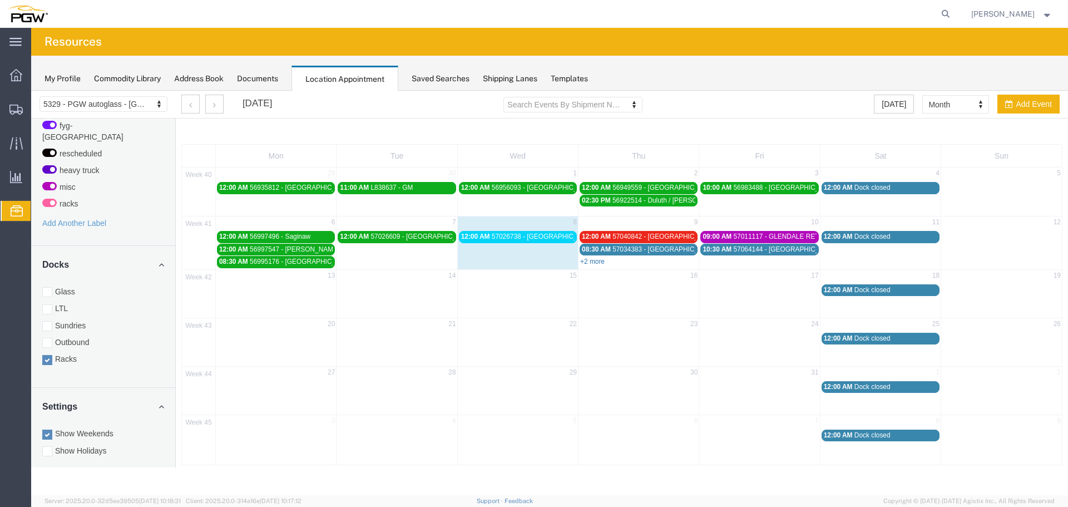
click at [597, 262] on link "+2 more" at bounding box center [592, 261] width 24 height 8
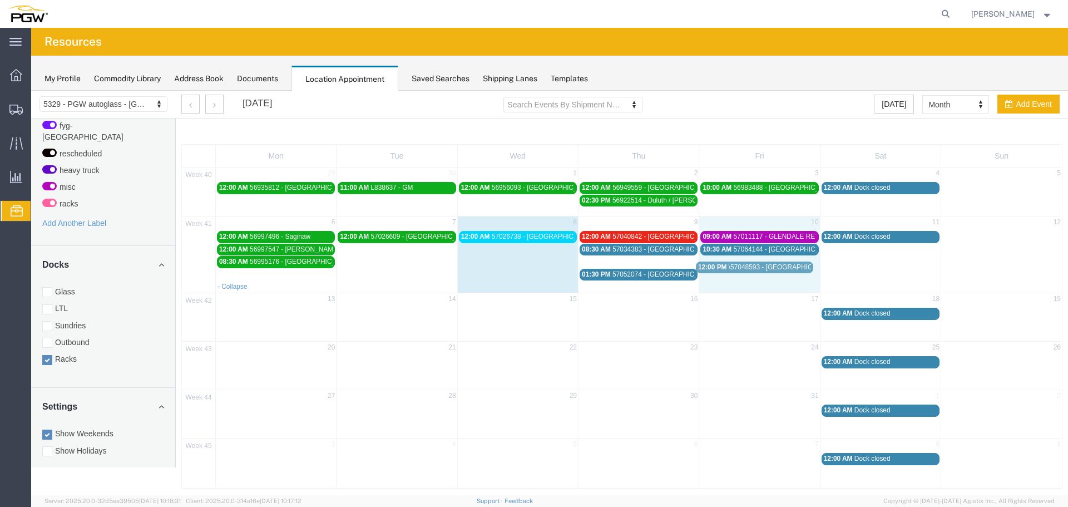
drag, startPoint x: 601, startPoint y: 262, endPoint x: 722, endPoint y: 267, distance: 121.3
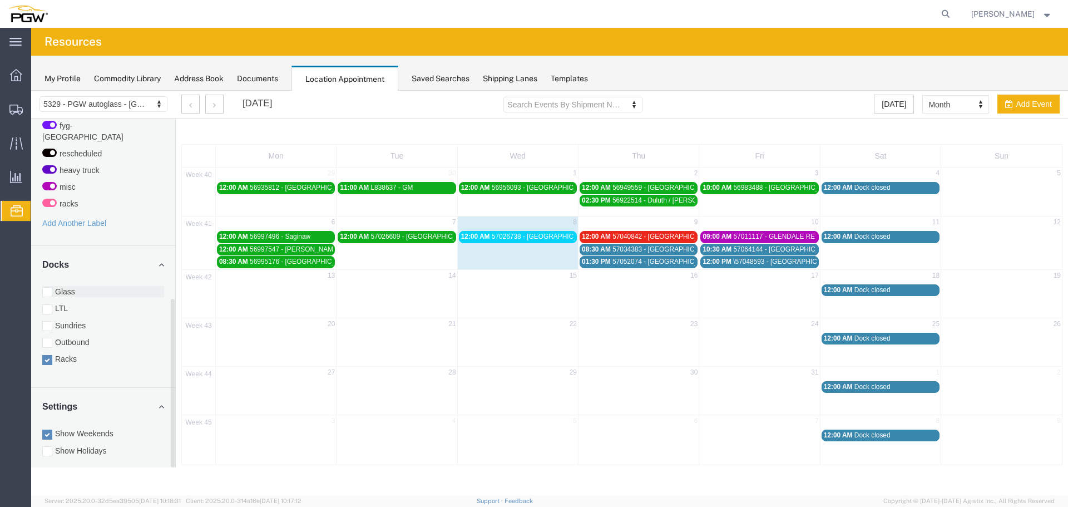
click at [61, 286] on label "Glass" at bounding box center [103, 291] width 122 height 11
click at [31, 91] on input "Glass" at bounding box center [31, 91] width 0 height 0
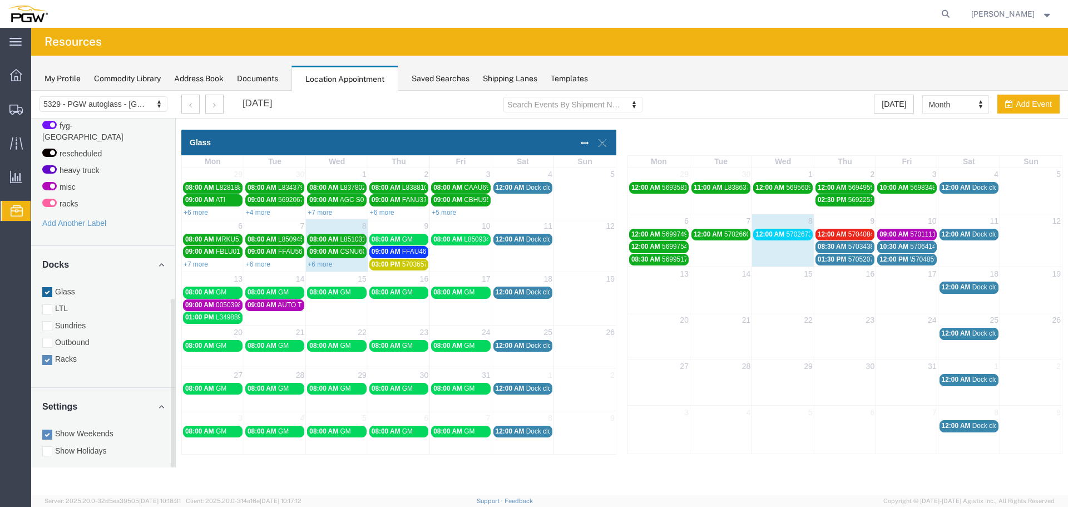
click at [62, 353] on label "Racks" at bounding box center [103, 358] width 122 height 11
click at [31, 91] on input "Racks" at bounding box center [31, 91] width 0 height 0
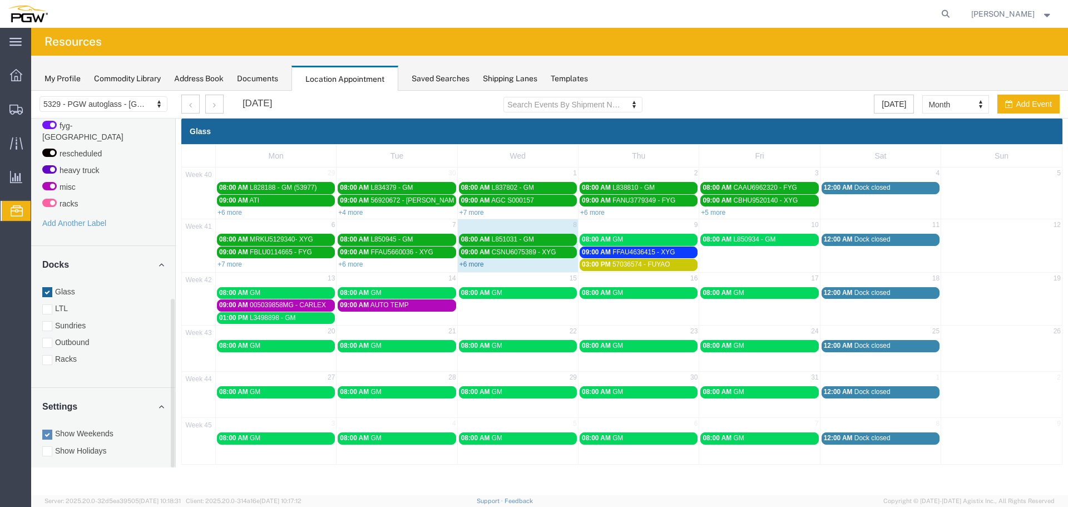
click at [463, 262] on link "+6 more" at bounding box center [471, 264] width 24 height 8
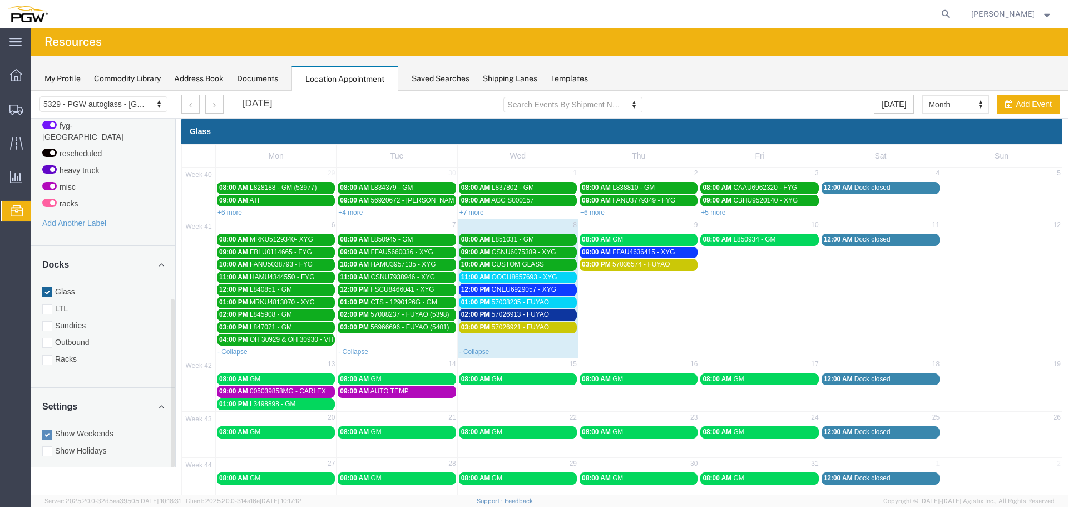
click at [479, 299] on span "01:00 PM" at bounding box center [475, 302] width 29 height 8
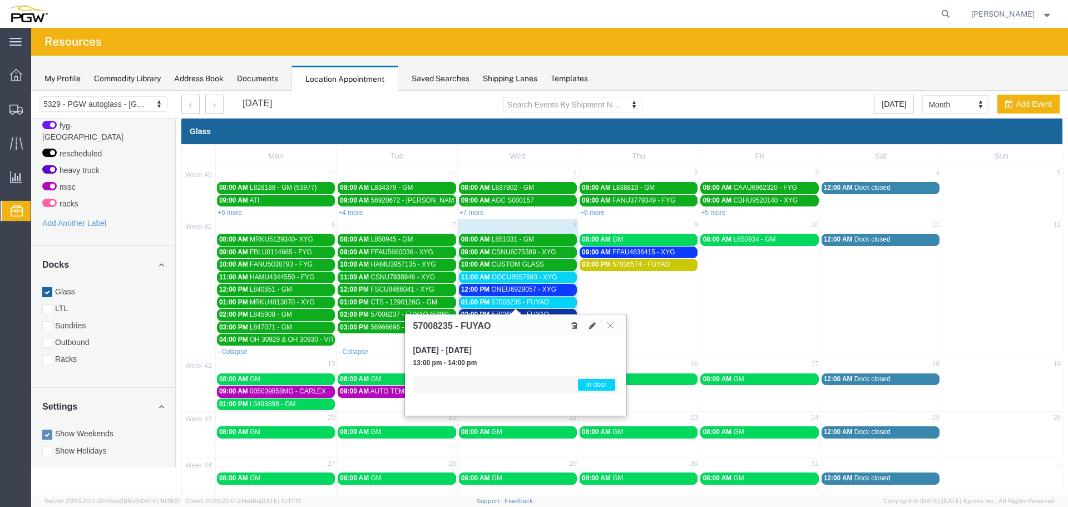
click at [435, 324] on h3 "57008235 - FUYAO" at bounding box center [452, 326] width 78 height 10
copy h3 "57008235"
click at [537, 301] on span "57008235 - FUYAO" at bounding box center [521, 302] width 58 height 8
